Goal: Find specific page/section: Find specific page/section

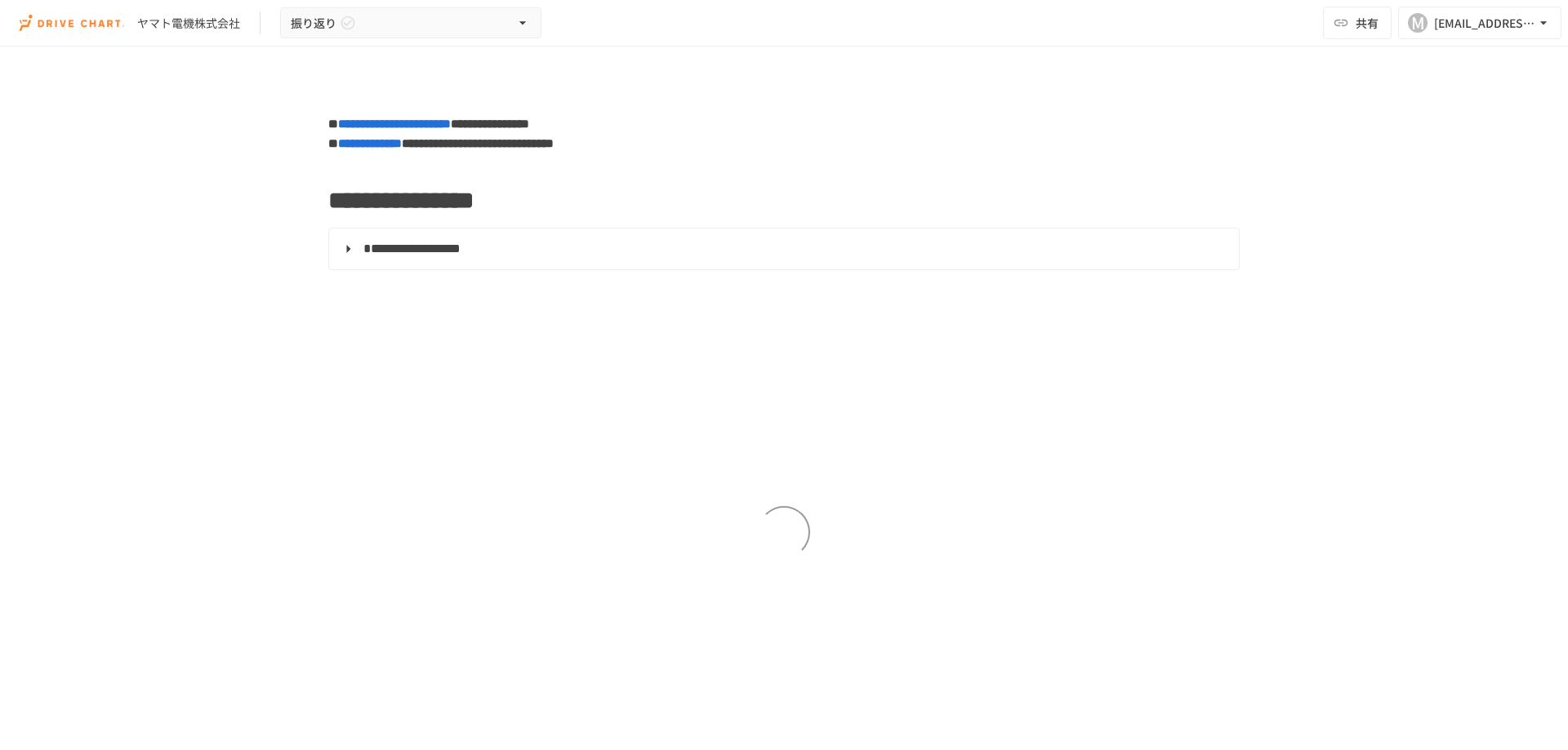
click at [460, 254] on span "**********" at bounding box center [412, 248] width 98 height 12
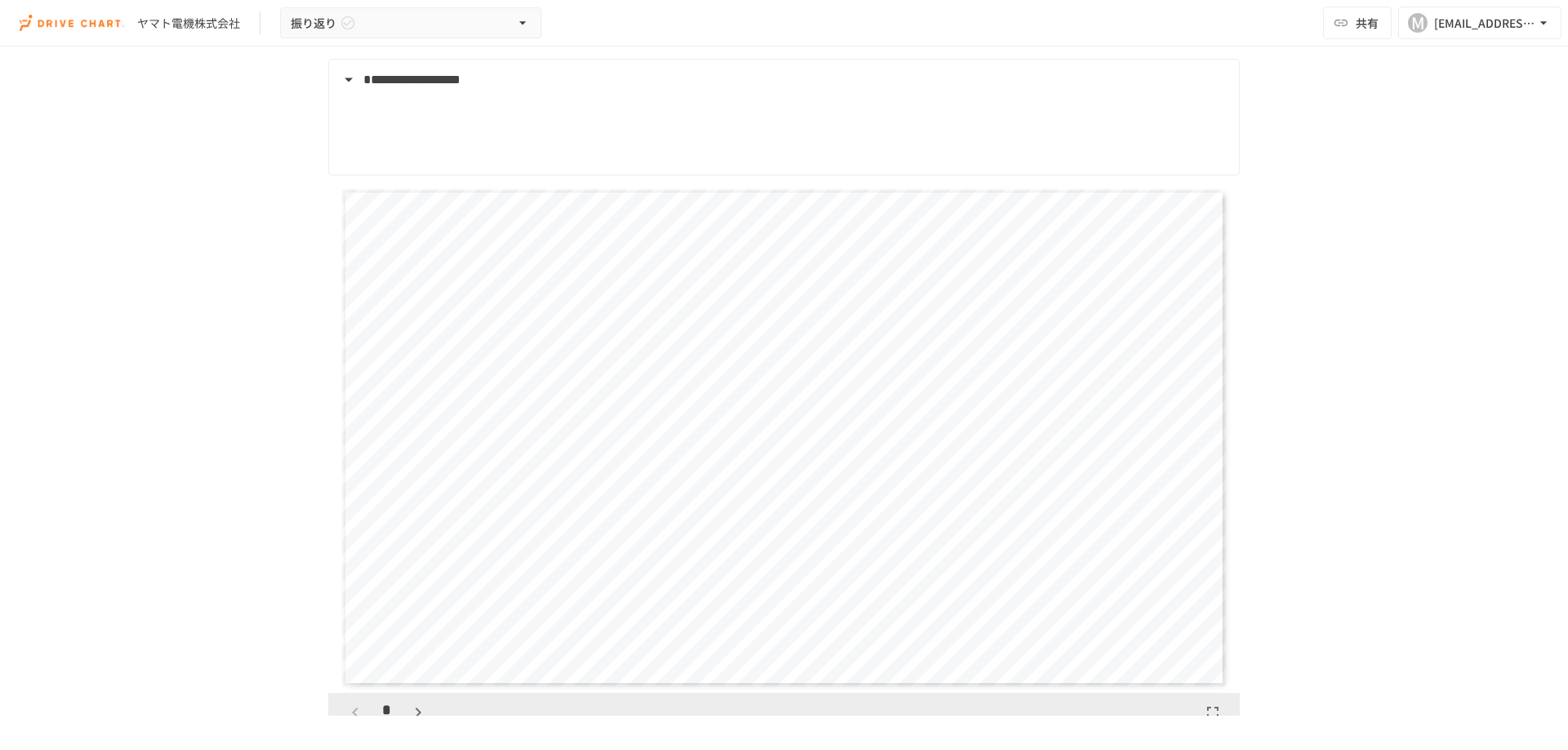
scroll to position [408, 0]
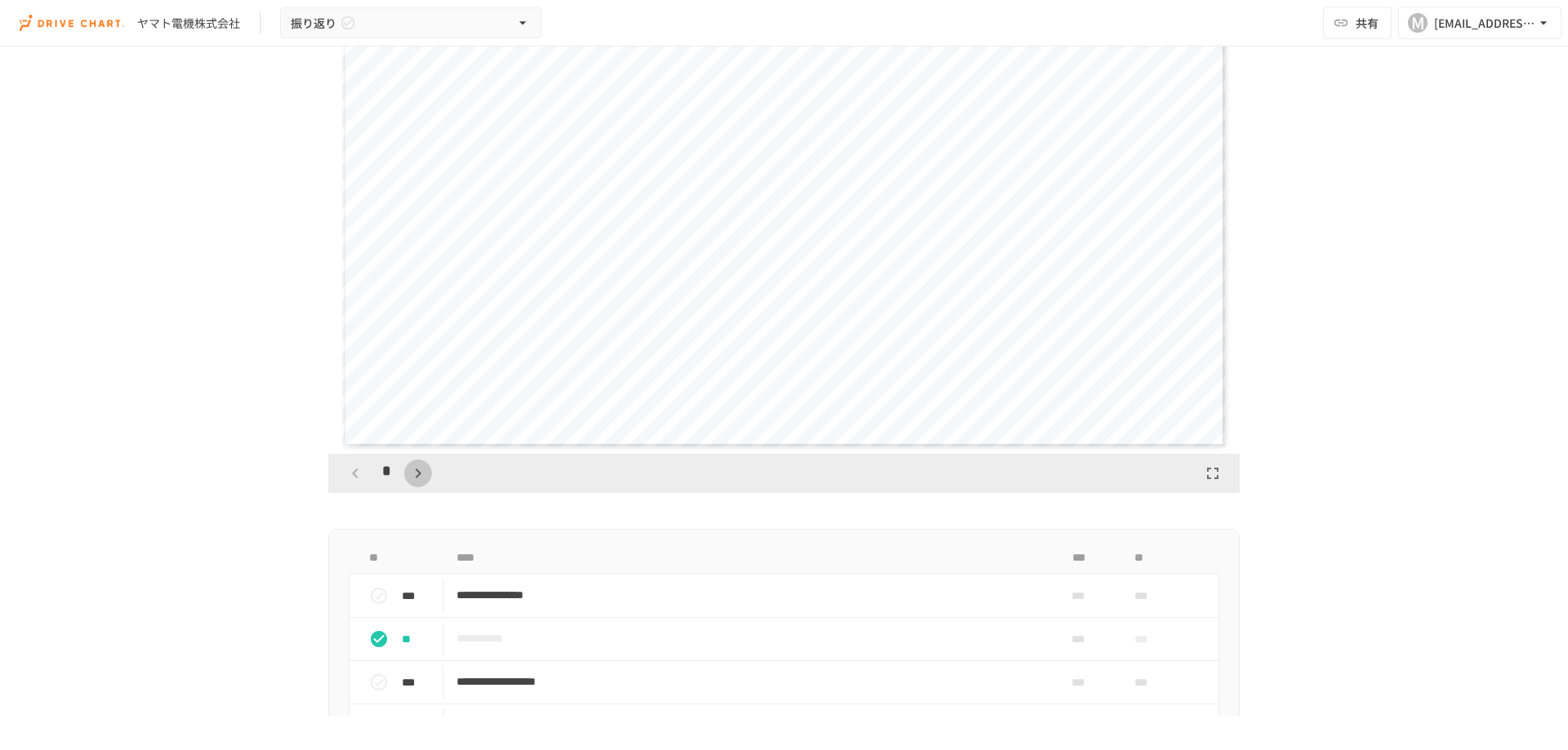
click at [412, 475] on icon "button" at bounding box center [418, 473] width 20 height 20
click at [415, 475] on icon "button" at bounding box center [418, 473] width 5 height 10
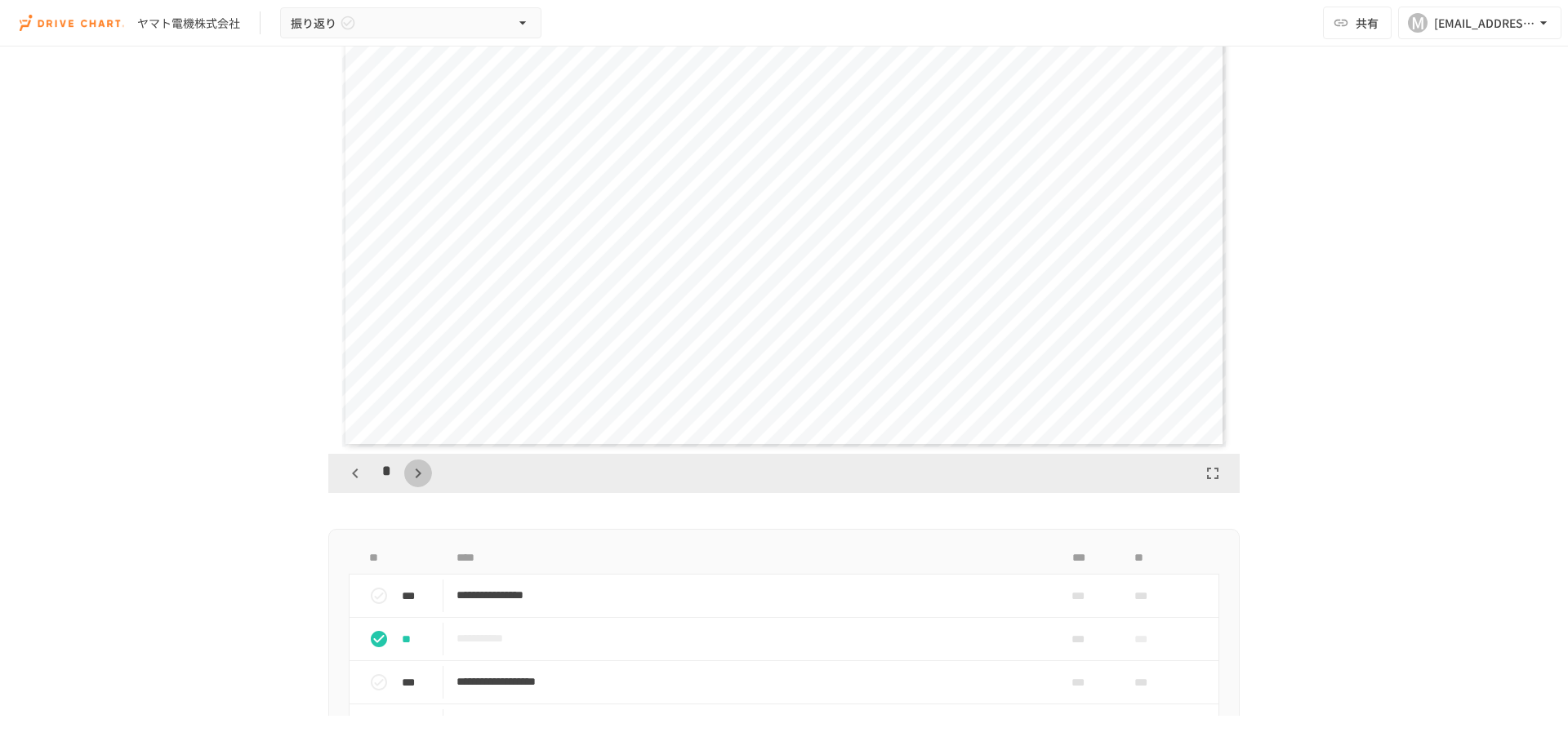
click at [415, 475] on icon "button" at bounding box center [418, 473] width 5 height 10
click at [411, 475] on icon "button" at bounding box center [418, 473] width 20 height 20
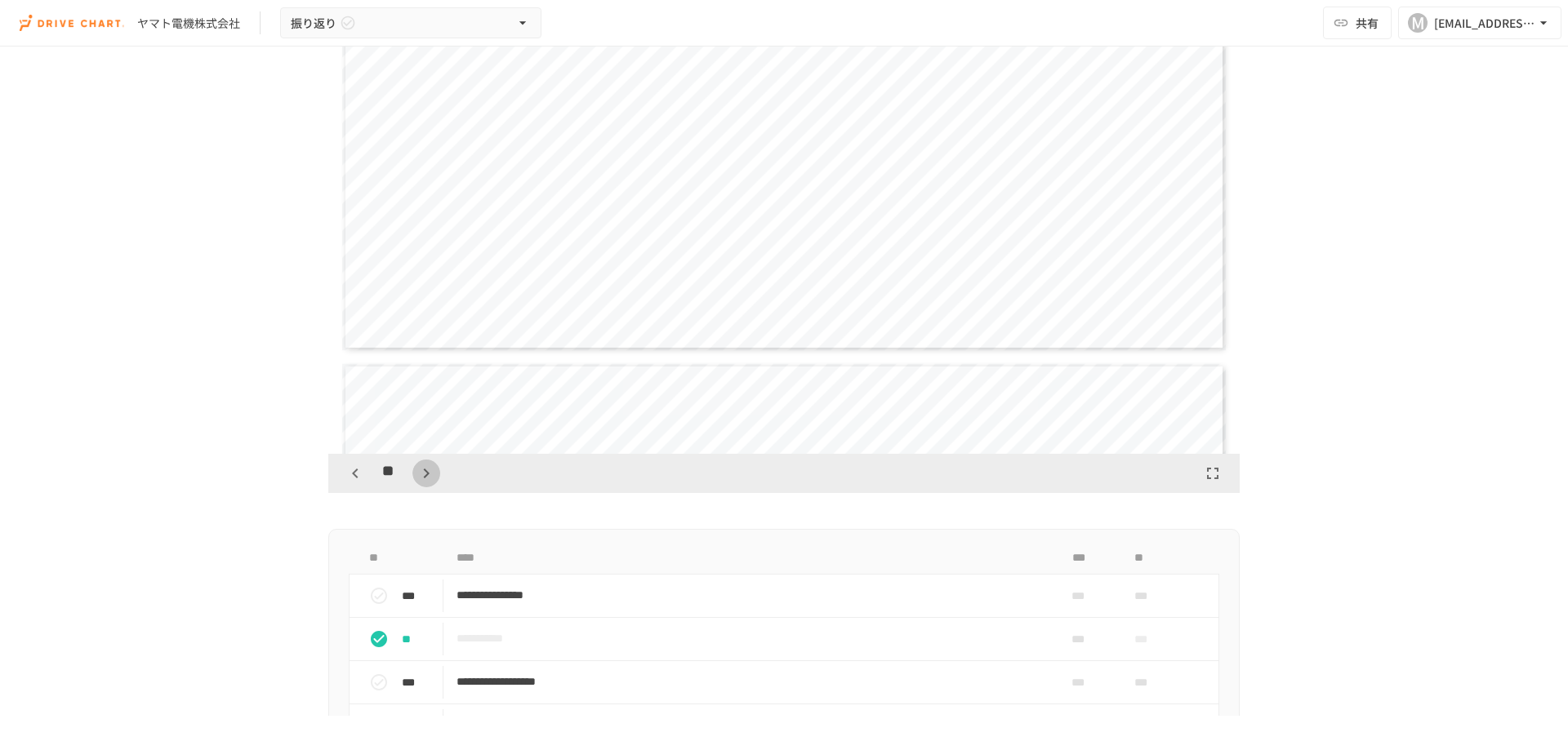
click at [417, 475] on icon "button" at bounding box center [427, 473] width 20 height 20
click at [417, 474] on icon "button" at bounding box center [427, 473] width 20 height 20
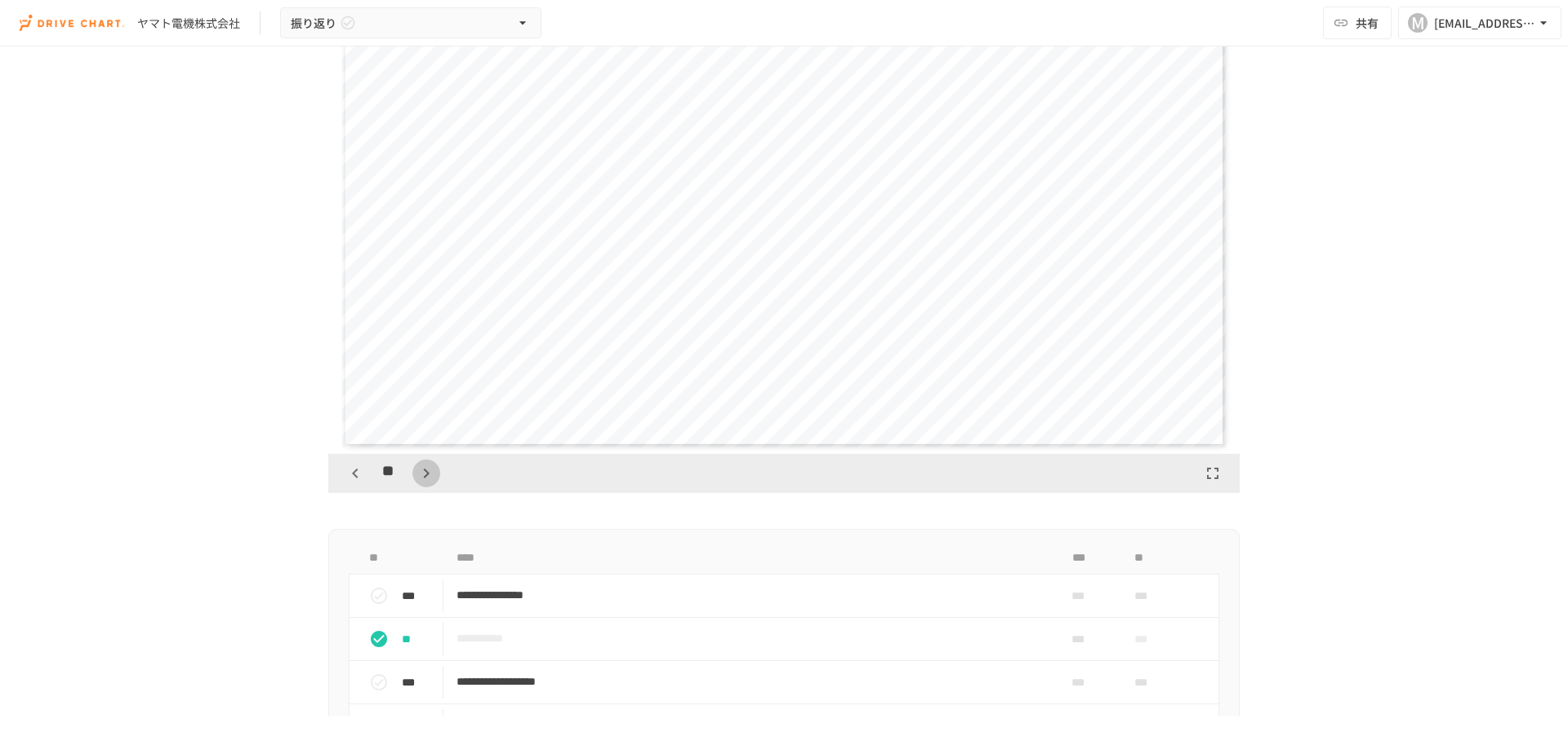
click at [417, 473] on icon "button" at bounding box center [427, 473] width 20 height 20
click at [417, 473] on icon "button" at bounding box center [427, 473] width 20 height 20
click at [412, 472] on button "button" at bounding box center [426, 473] width 27 height 27
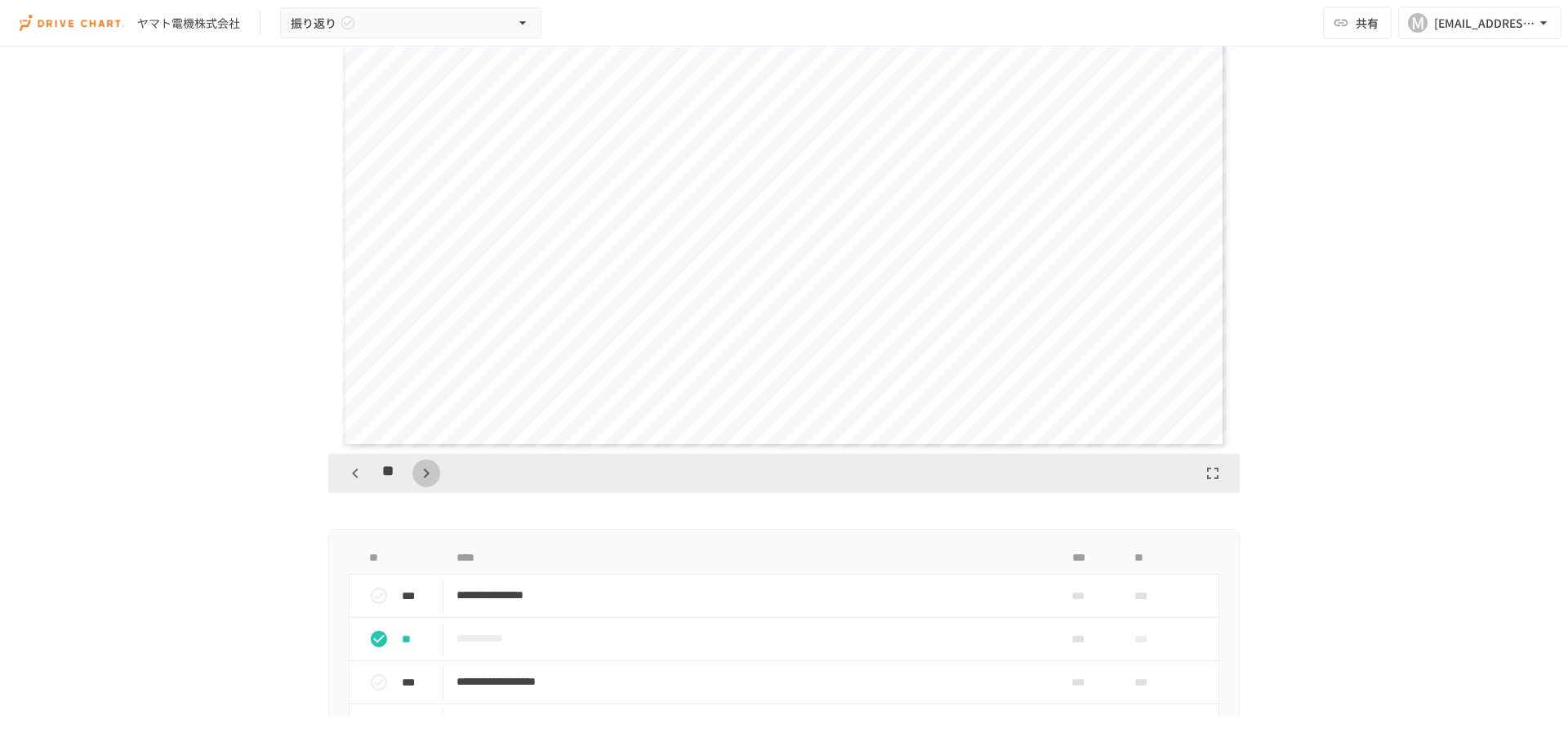
click at [412, 472] on button "button" at bounding box center [426, 473] width 27 height 27
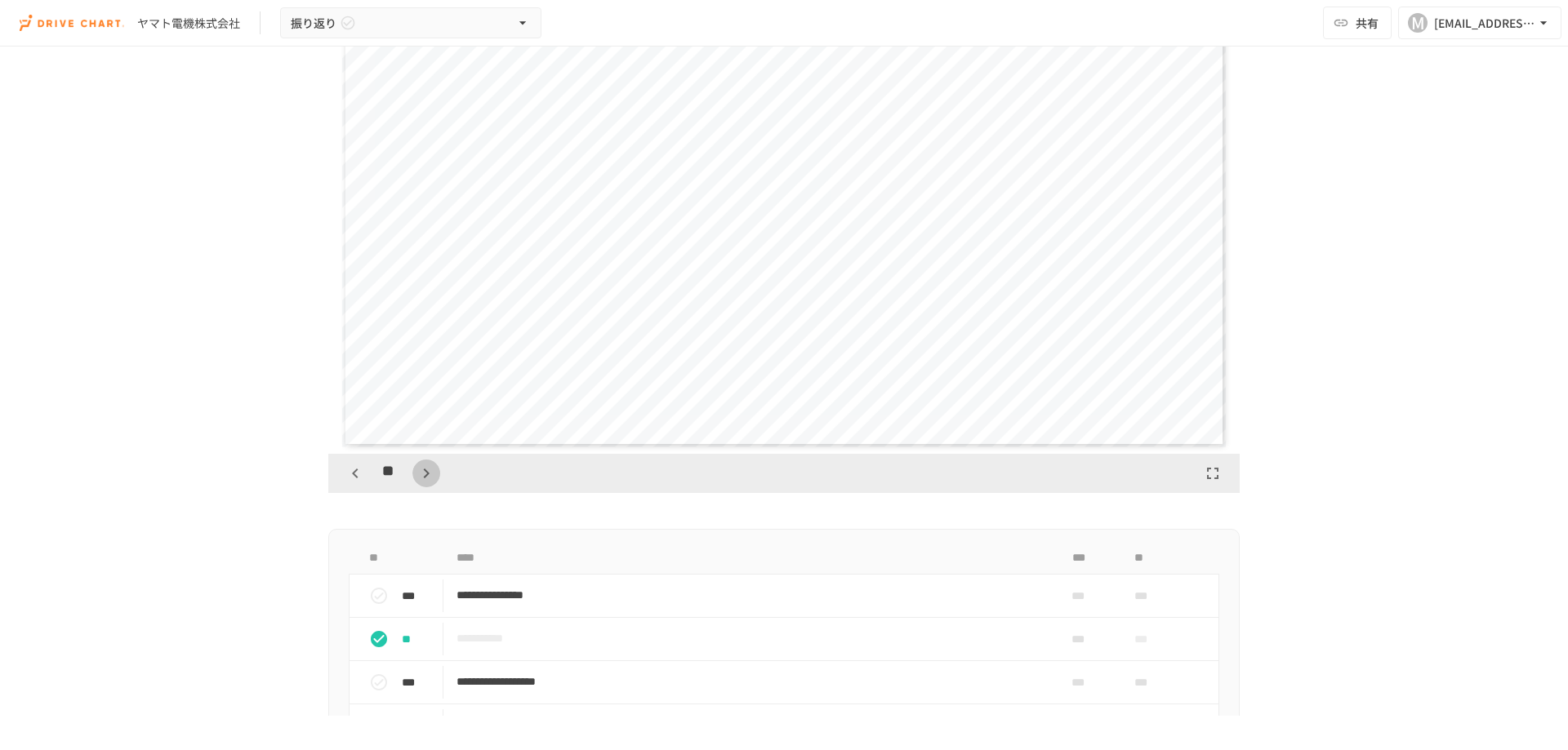
click at [412, 472] on button "button" at bounding box center [426, 473] width 27 height 27
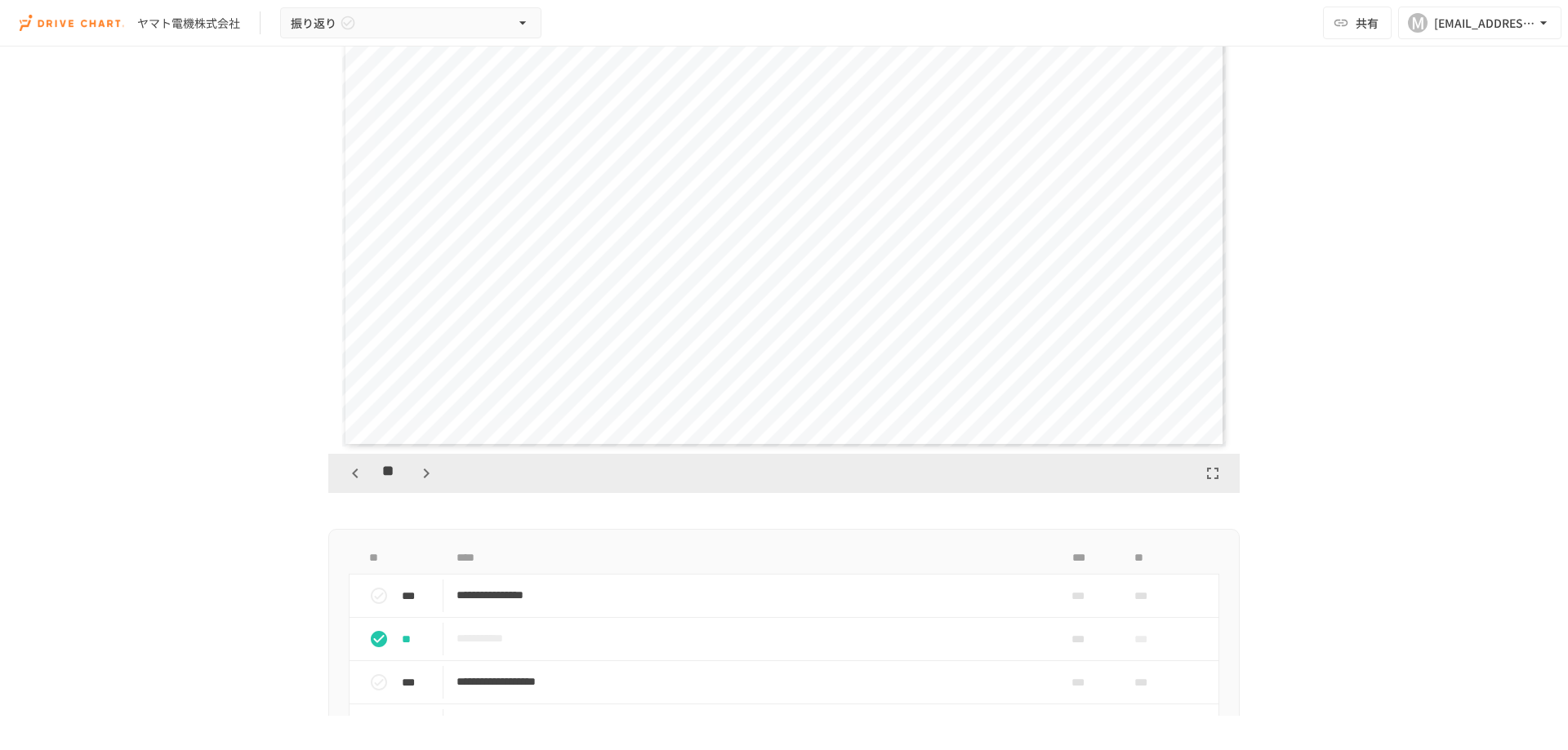
click at [412, 472] on button "button" at bounding box center [426, 473] width 27 height 27
click at [352, 470] on icon "button" at bounding box center [355, 473] width 5 height 10
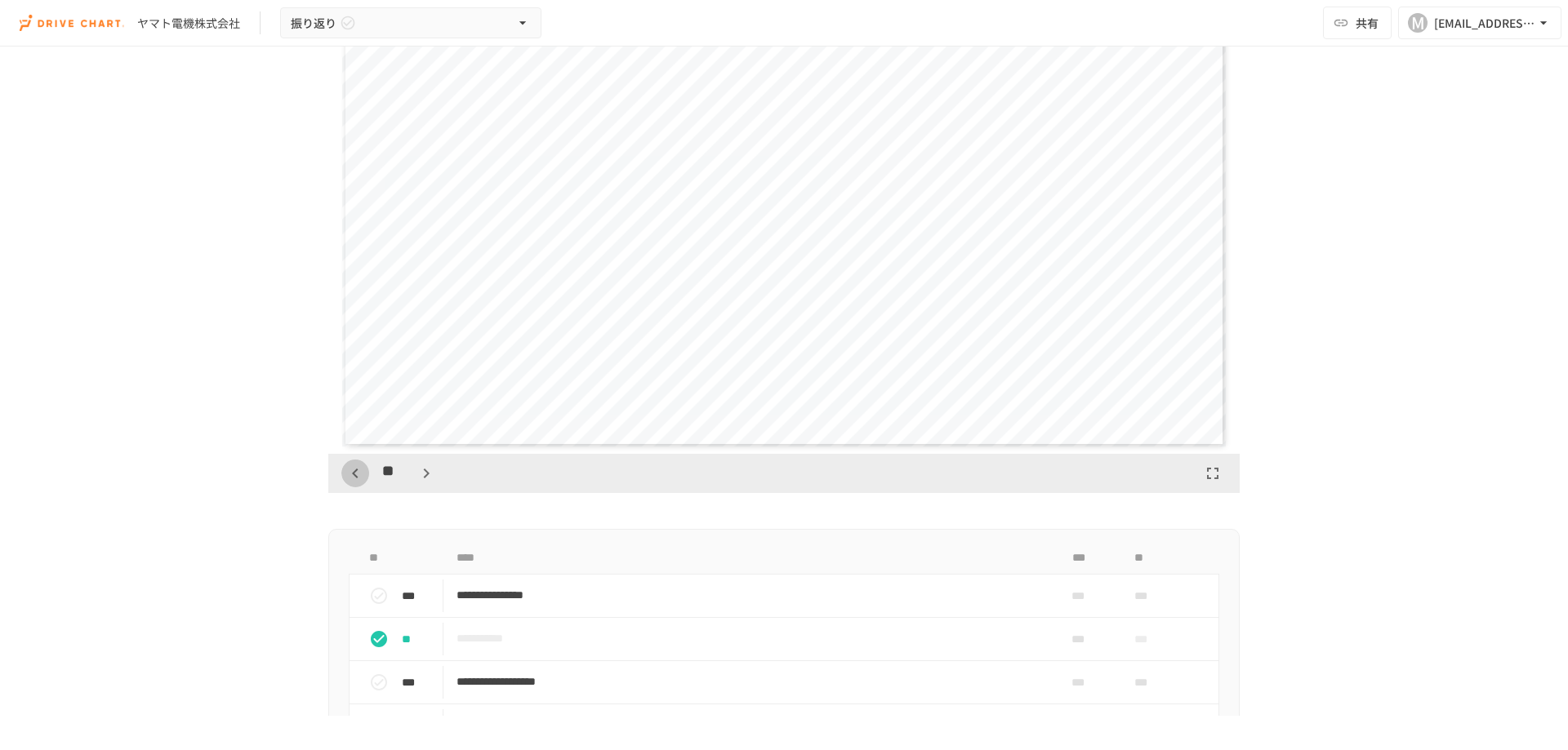
scroll to position [15814, 0]
click at [348, 465] on icon "button" at bounding box center [355, 473] width 20 height 20
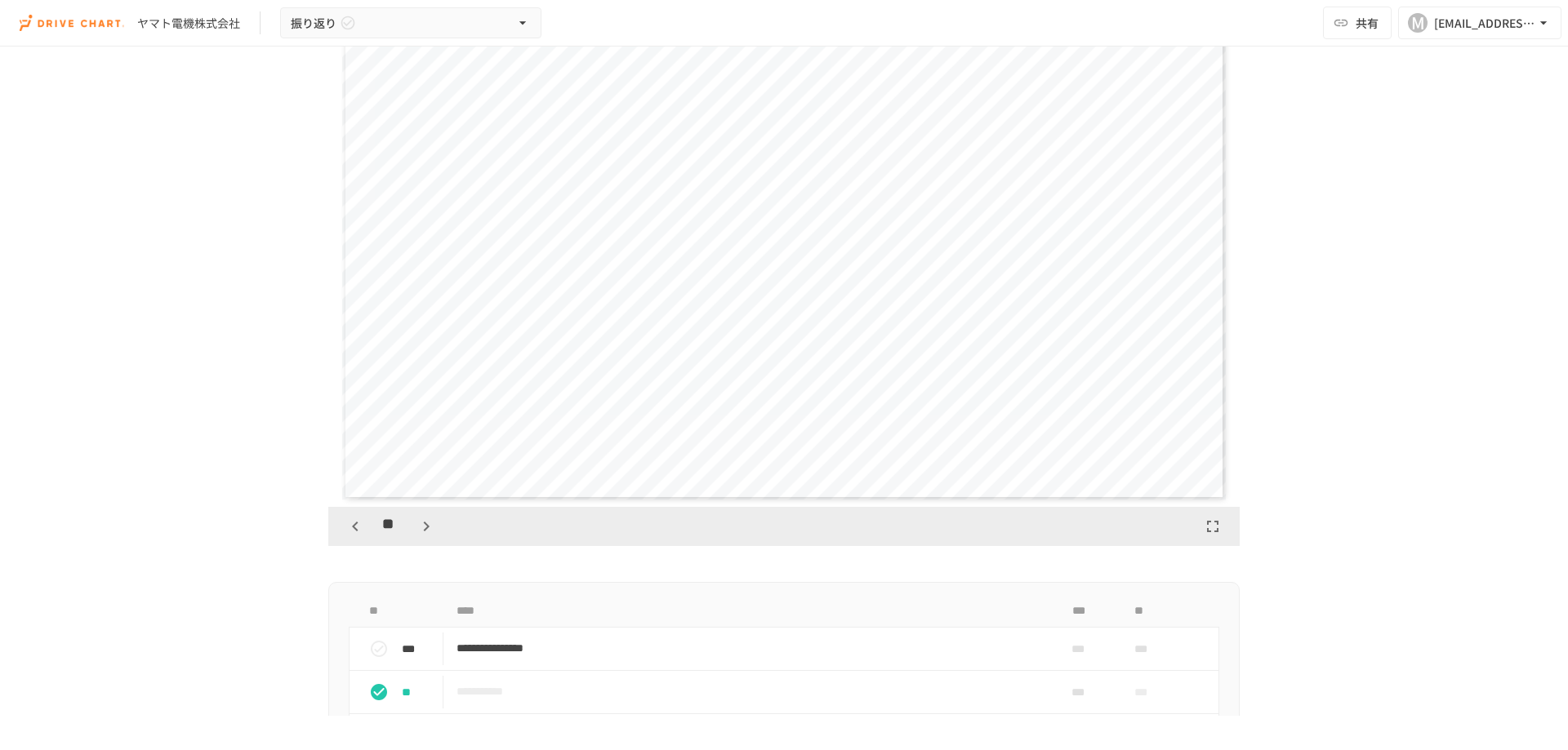
scroll to position [326, 0]
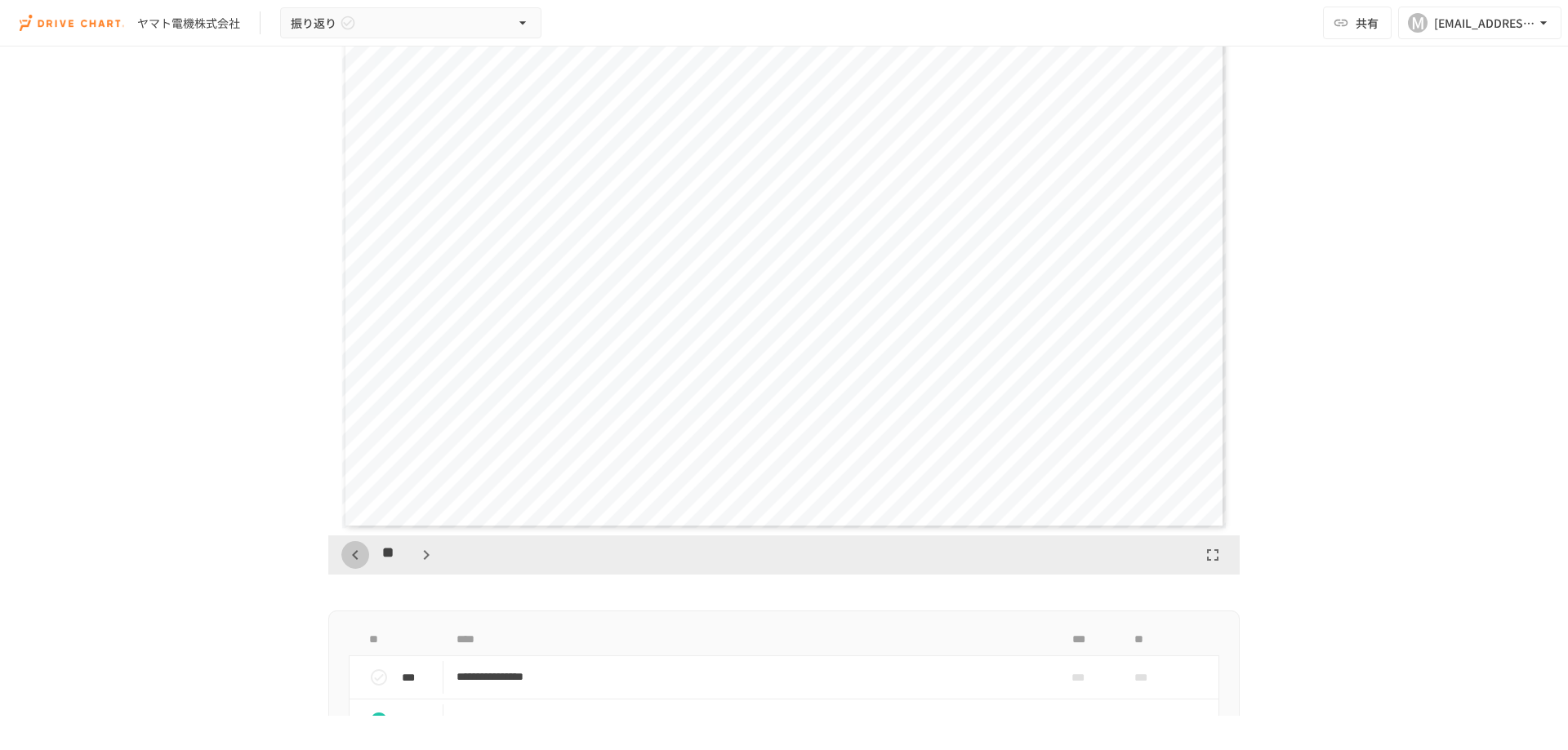
click at [351, 550] on icon "button" at bounding box center [355, 555] width 20 height 20
click at [347, 543] on button "button" at bounding box center [355, 554] width 27 height 27
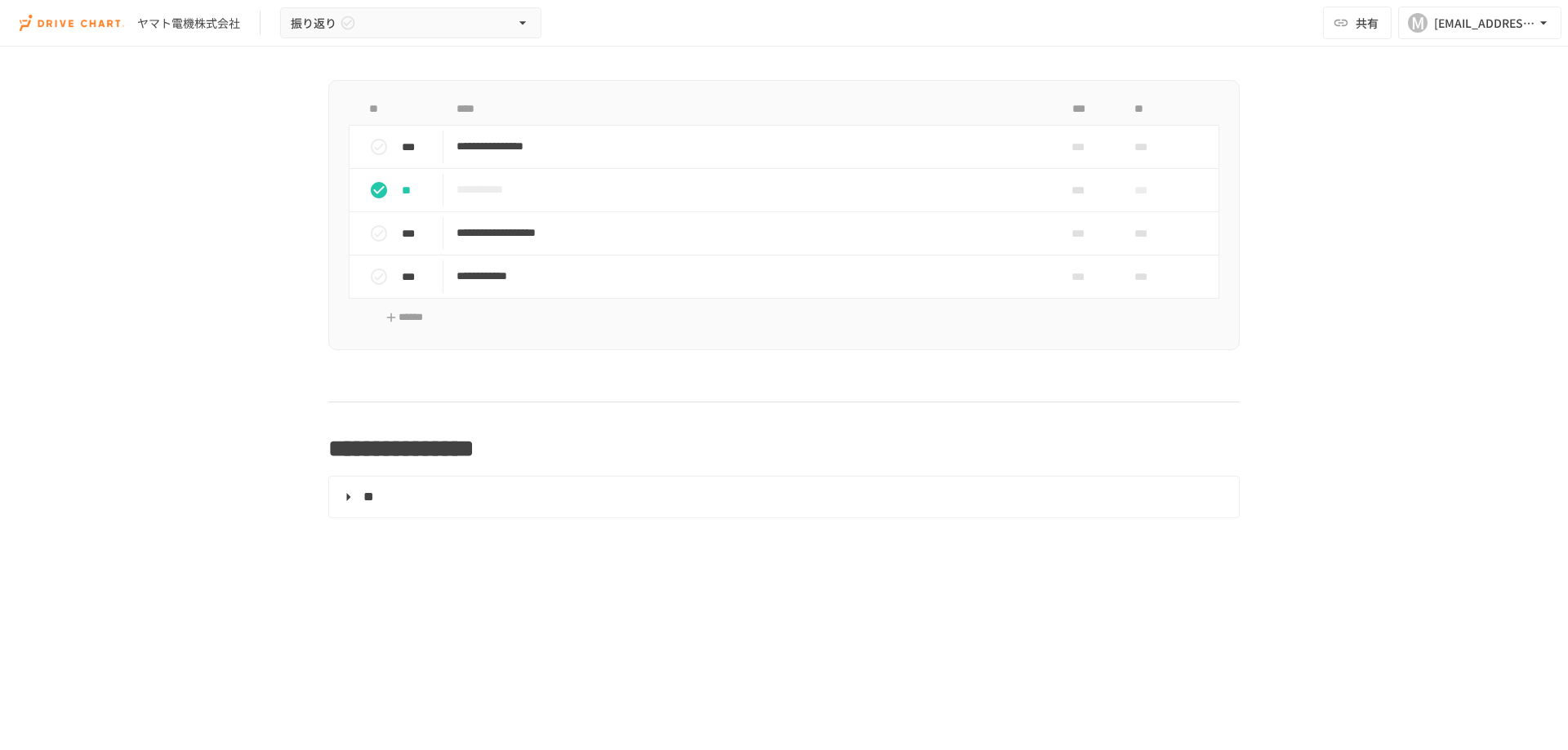
scroll to position [816, 0]
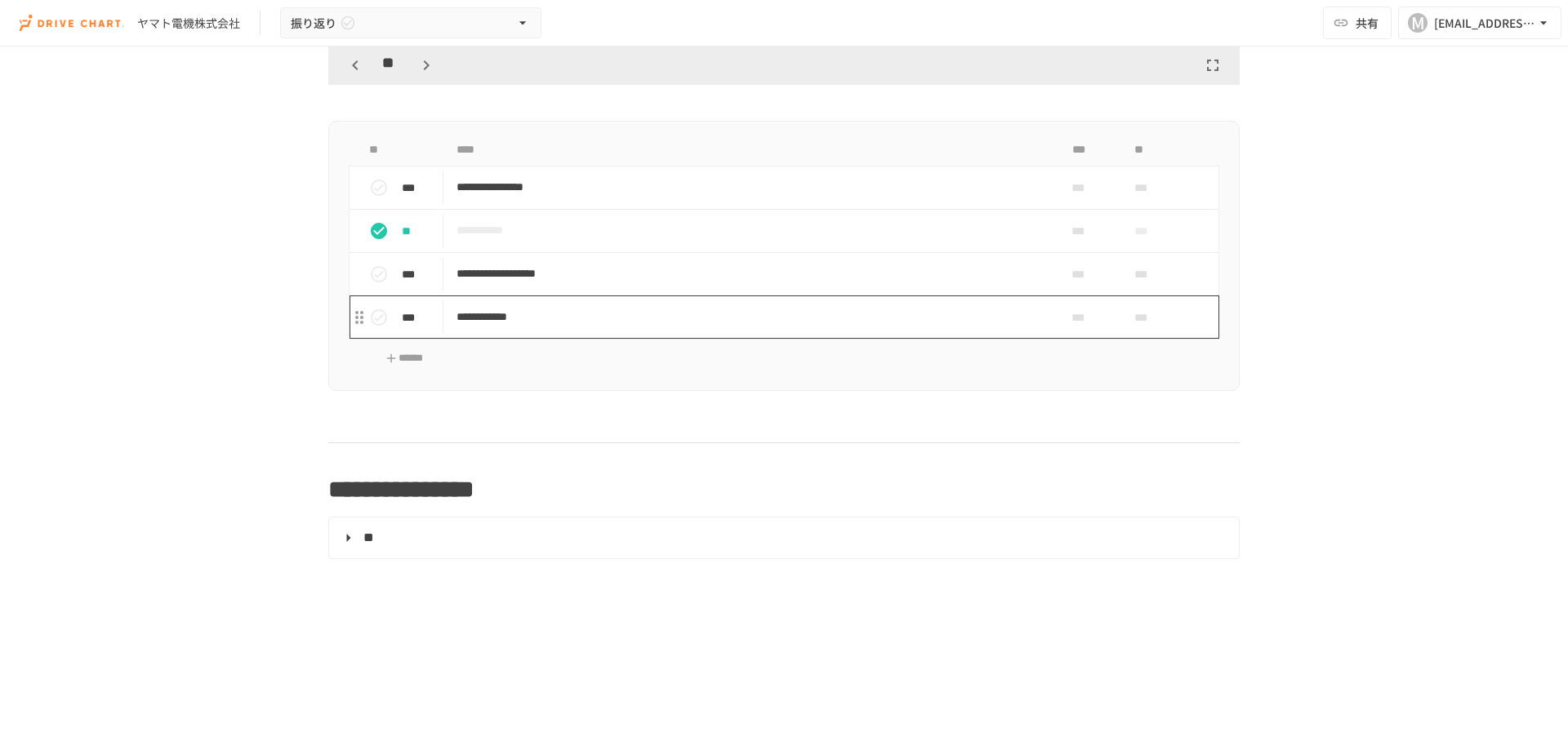
click at [576, 314] on p "**********" at bounding box center [749, 316] width 586 height 20
